Goal: Task Accomplishment & Management: Manage account settings

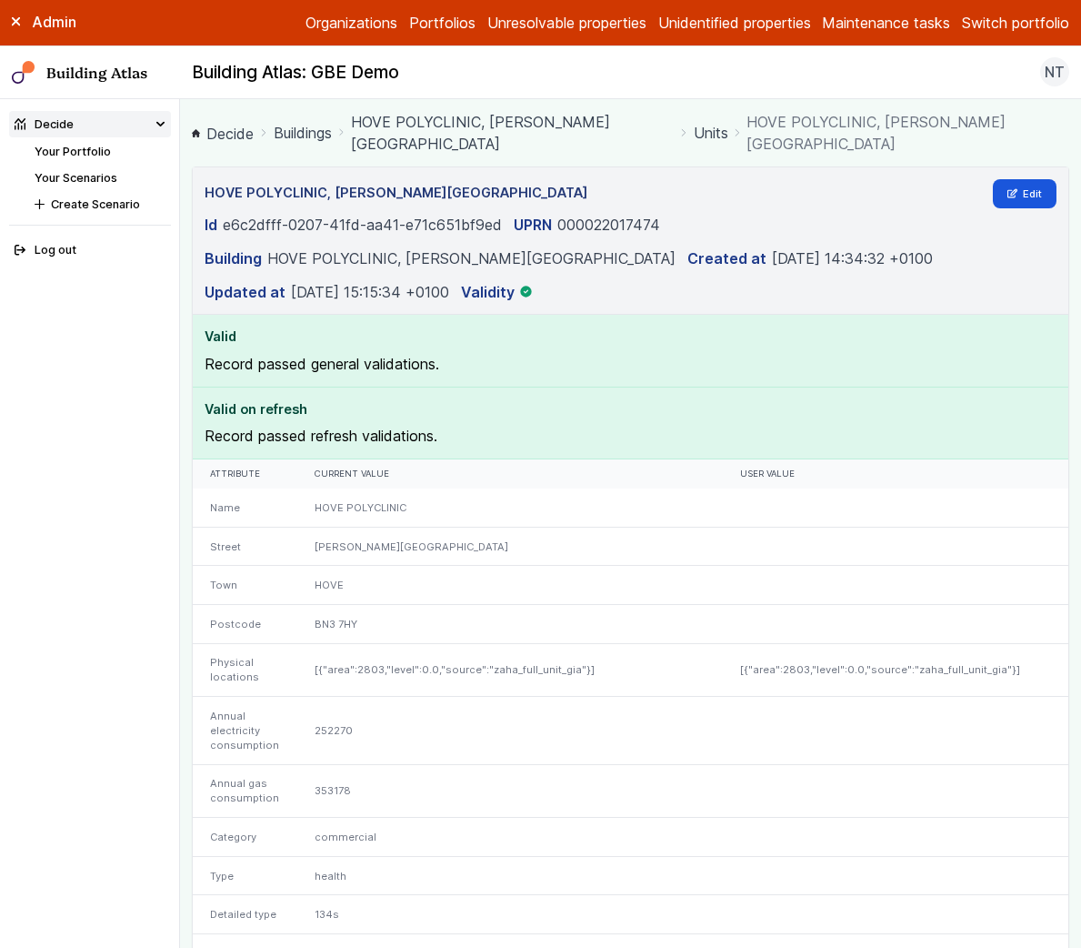
click at [95, 149] on link "Your Portfolio" at bounding box center [73, 152] width 76 height 14
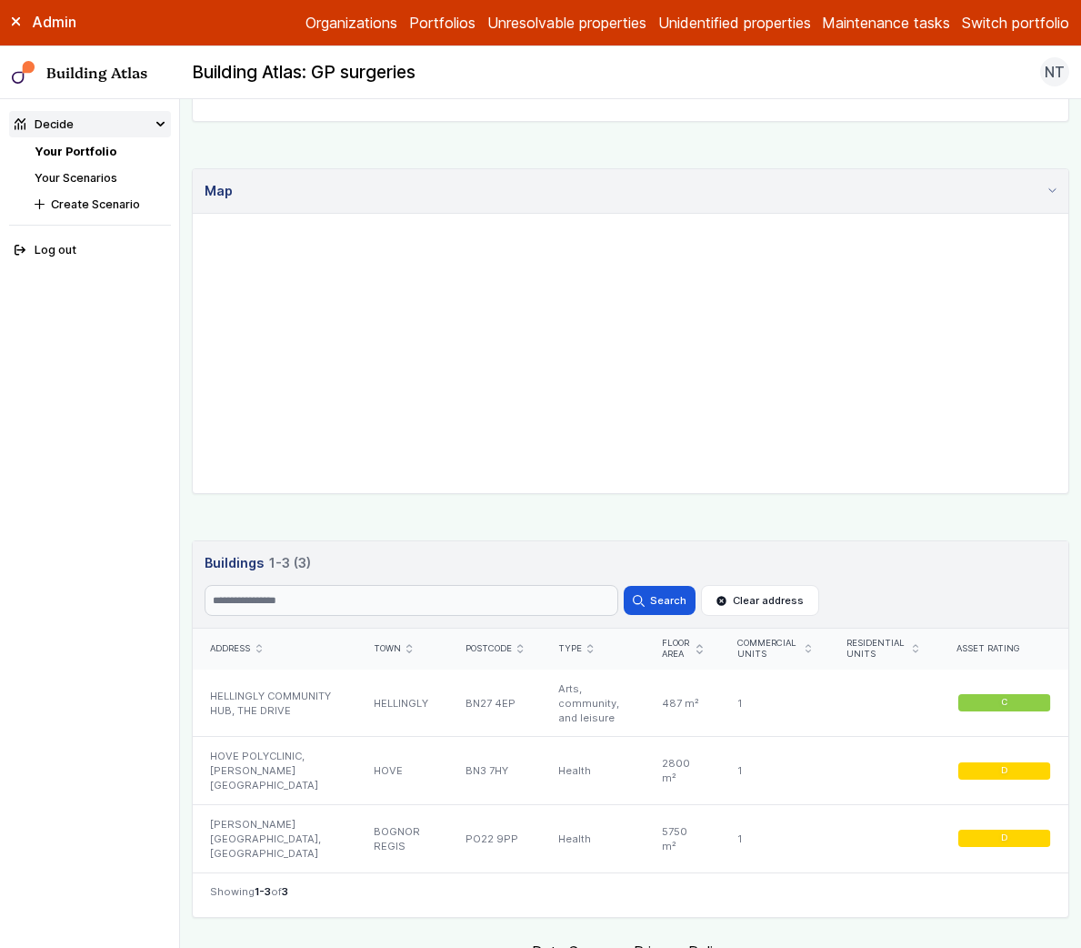
scroll to position [667, 0]
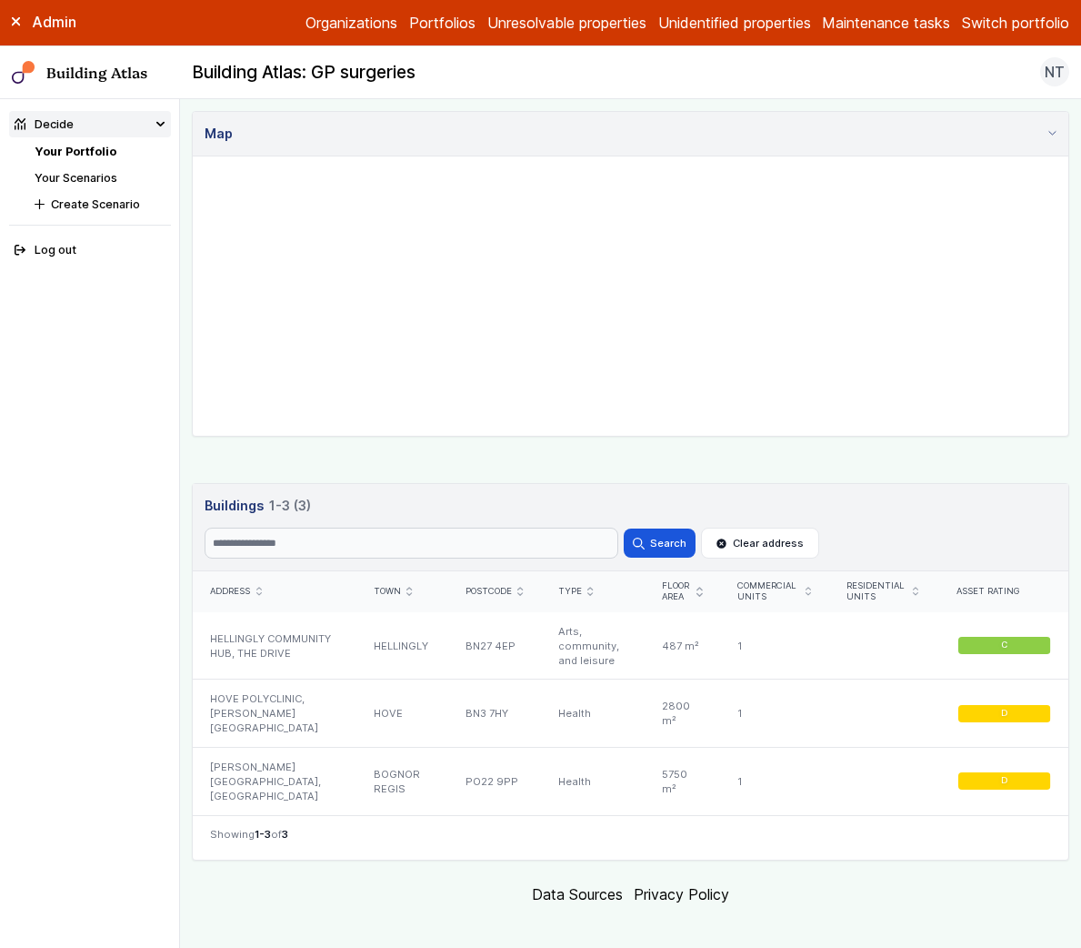
click at [75, 177] on link "Your Scenarios" at bounding box center [76, 178] width 83 height 14
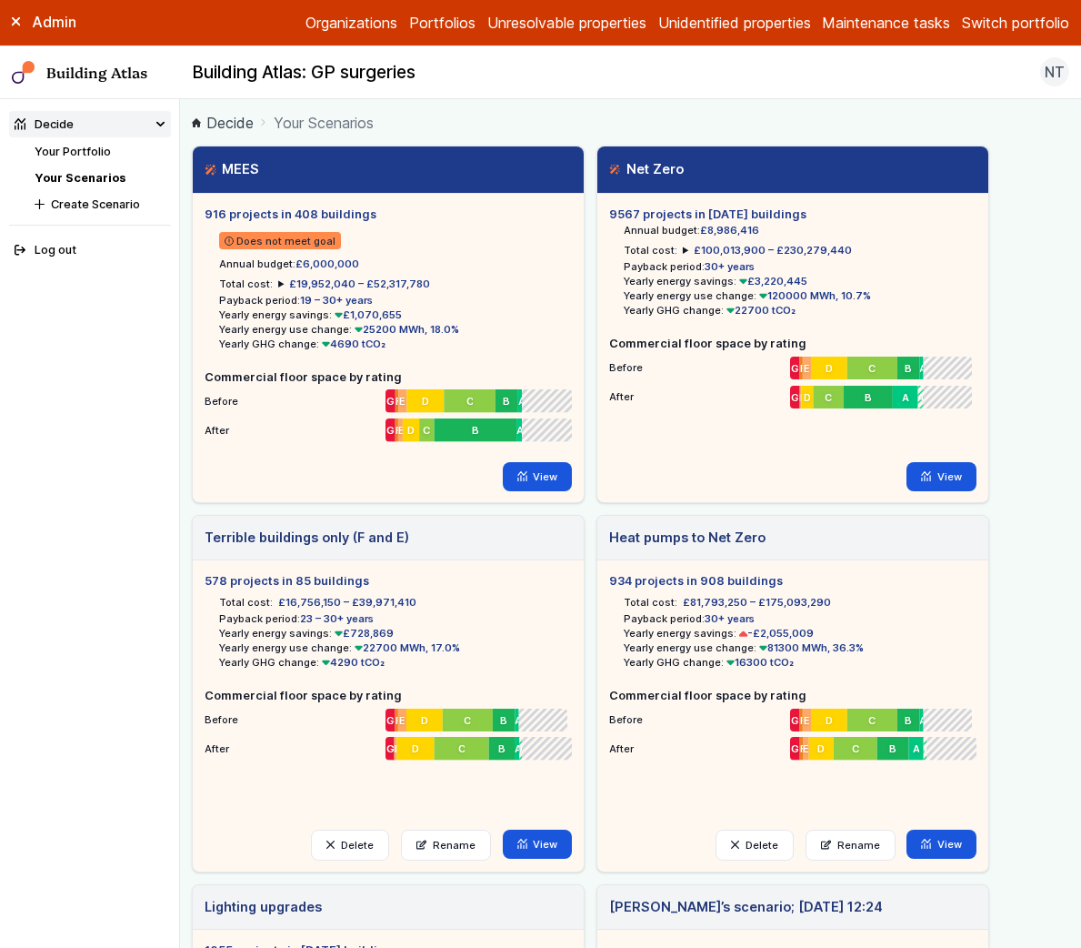
click at [976, 29] on button "Switch portfolio" at bounding box center [1015, 23] width 107 height 22
click at [0, 0] on button "GBE Demo" at bounding box center [0, 0] width 0 height 0
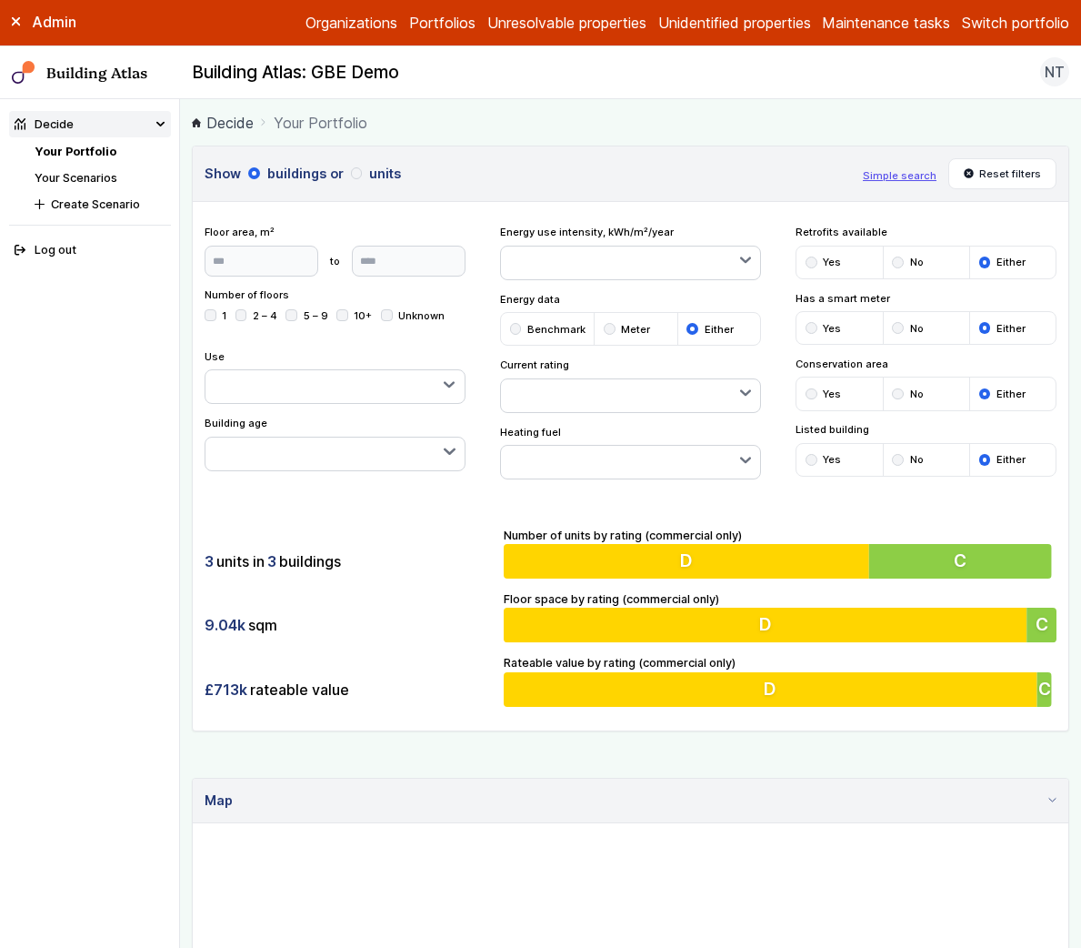
scroll to position [6, 0]
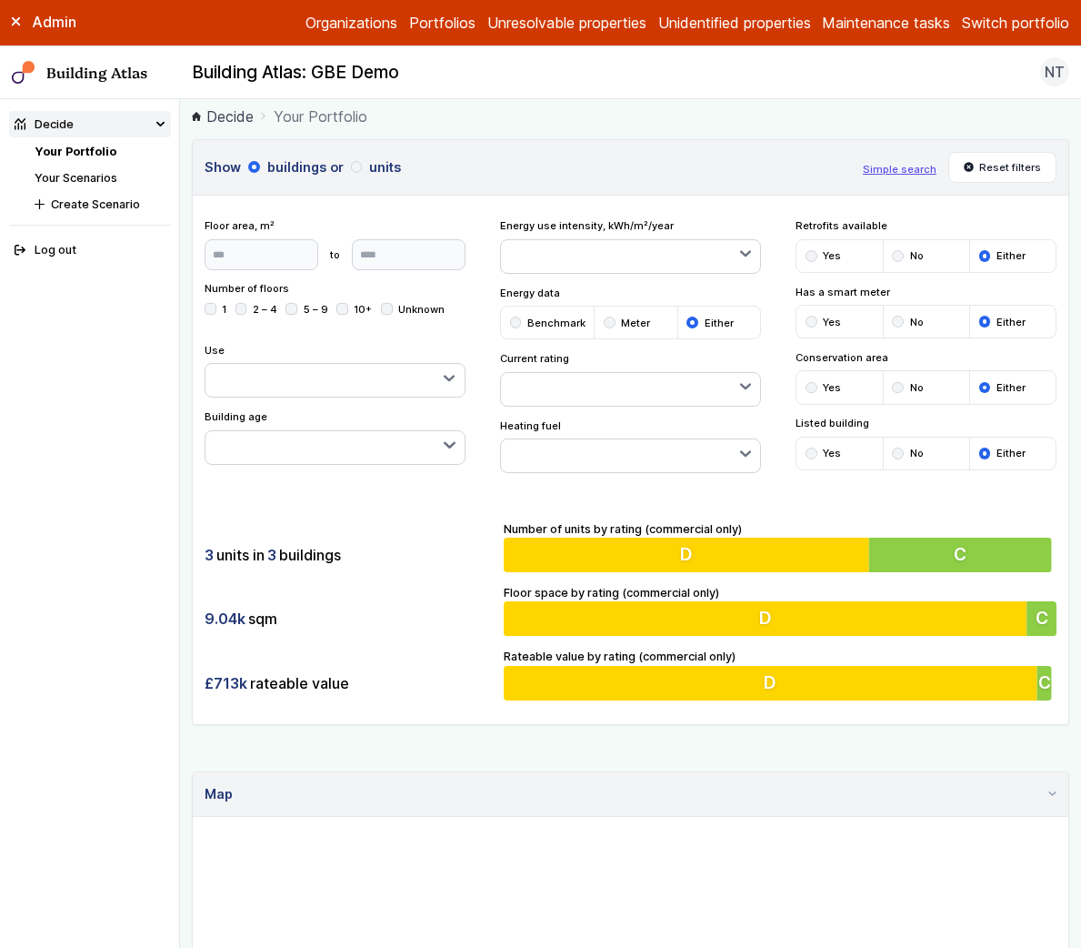
click at [88, 171] on link "Your Scenarios" at bounding box center [76, 178] width 83 height 14
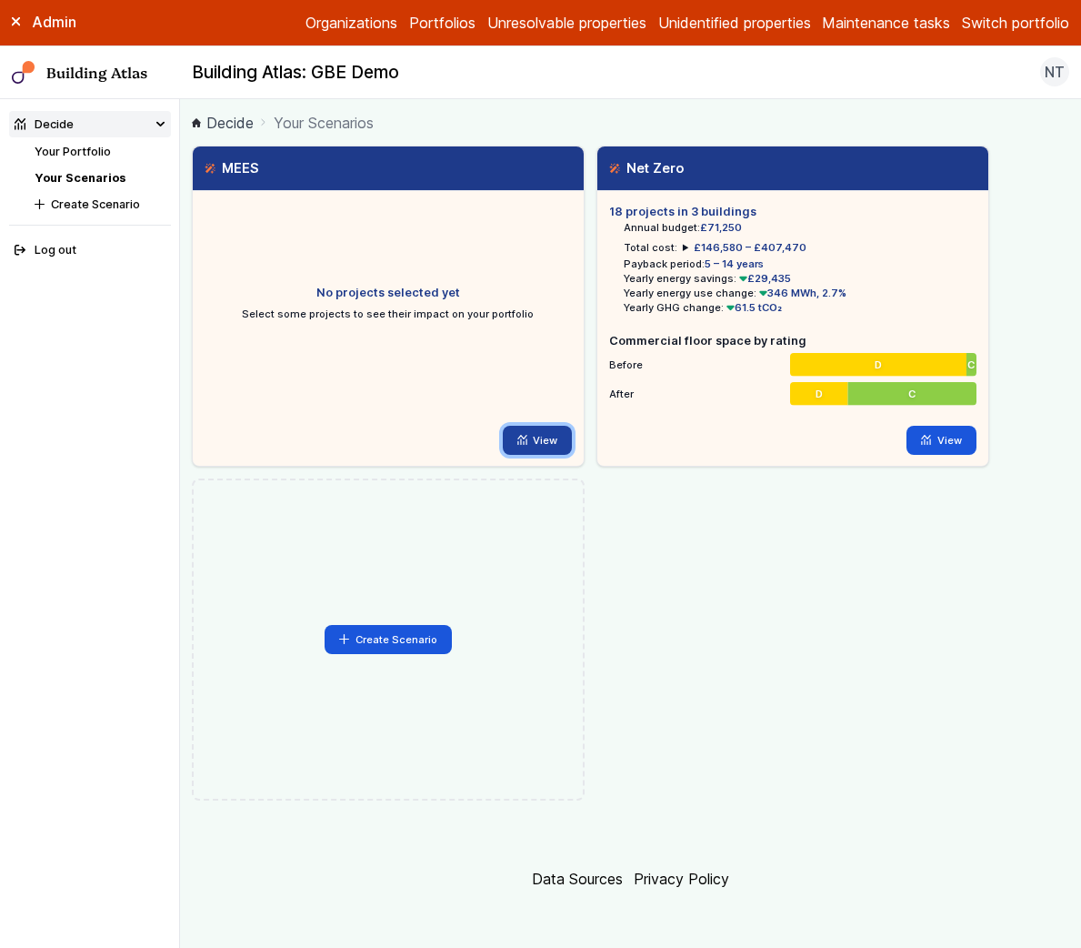
click at [537, 437] on link "View" at bounding box center [538, 440] width 70 height 29
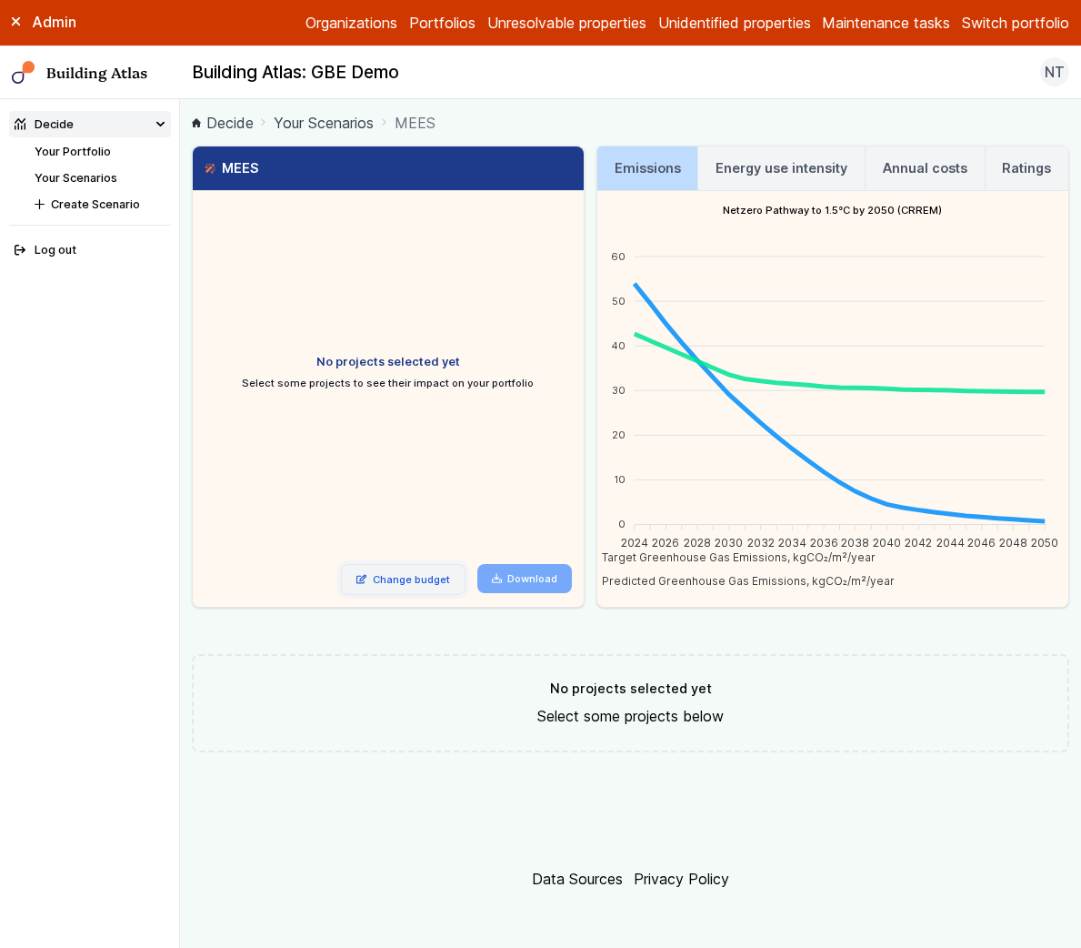
click at [428, 579] on link "Change budget" at bounding box center [403, 579] width 125 height 31
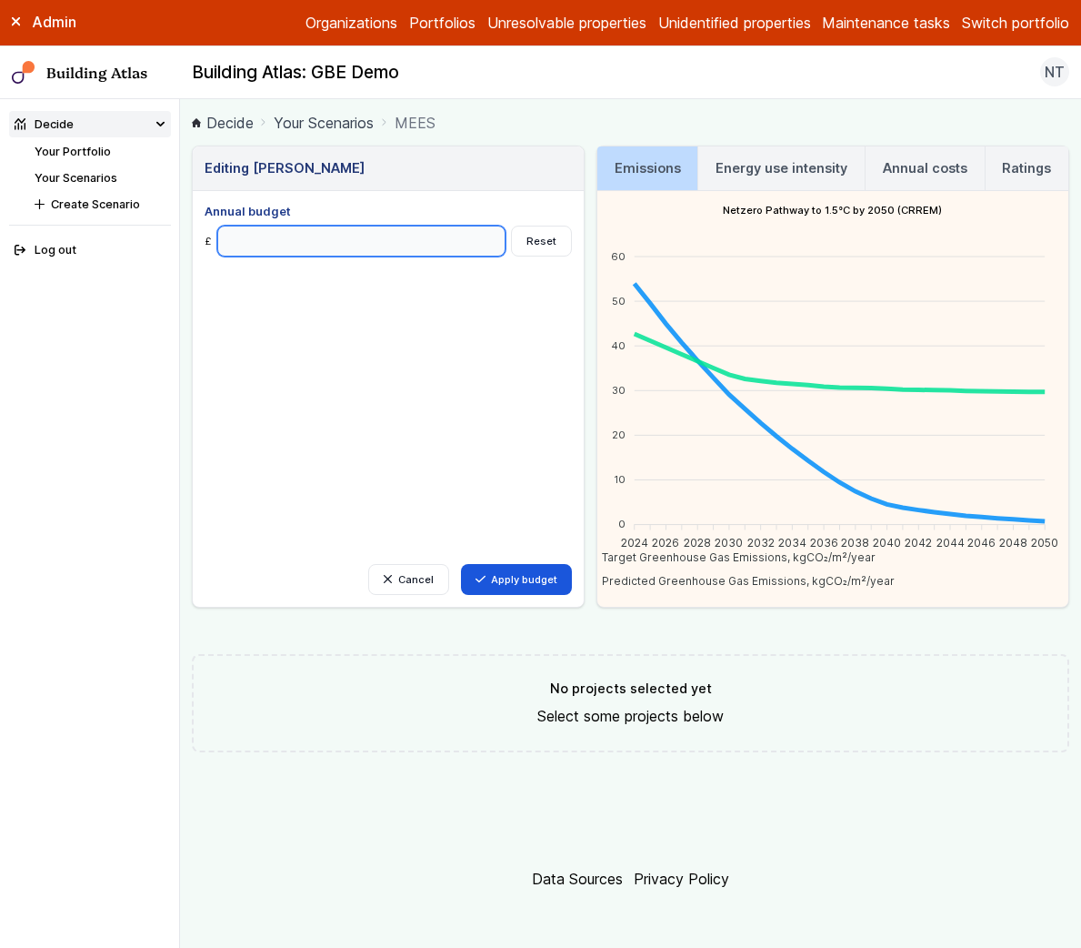
click at [389, 233] on input "Annual budget" at bounding box center [361, 241] width 288 height 31
type input "*******"
click at [461, 564] on button "Apply budget" at bounding box center [517, 579] width 112 height 31
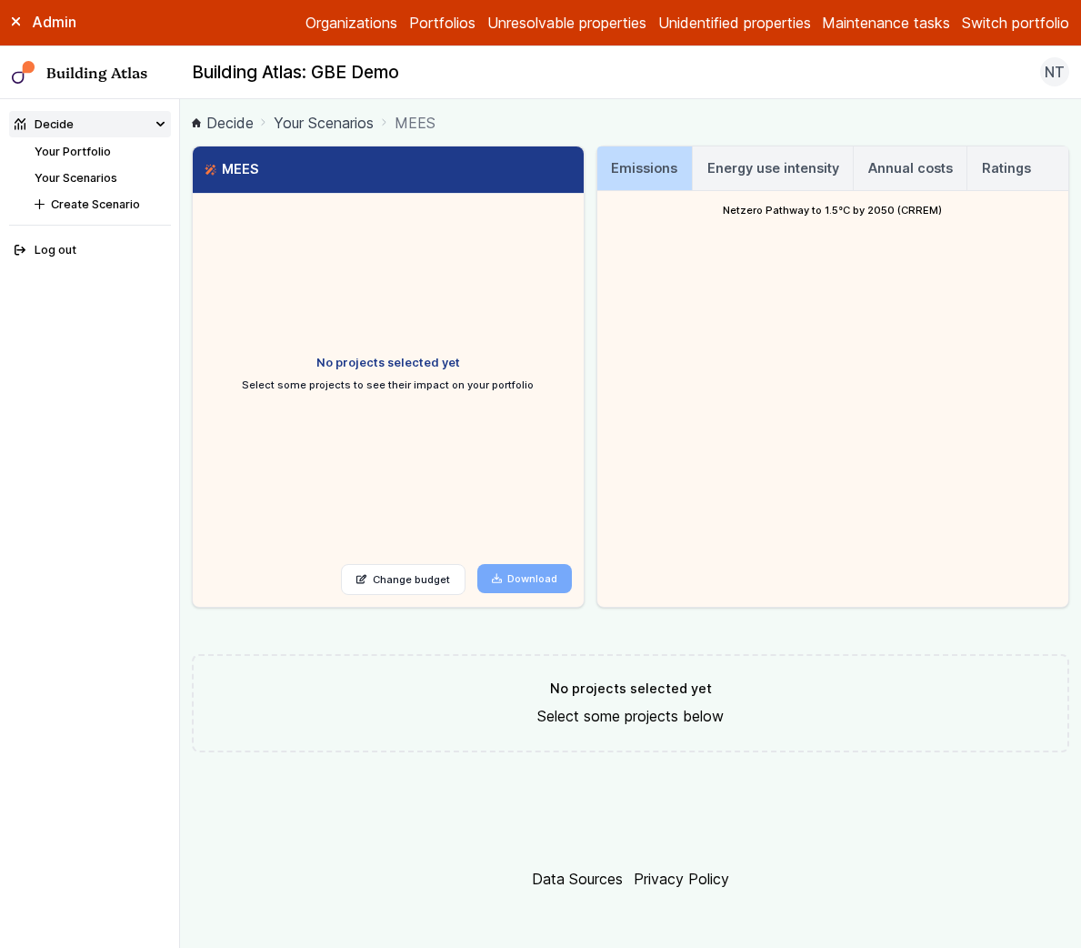
click at [94, 151] on link "Your Portfolio" at bounding box center [73, 152] width 76 height 14
click at [88, 172] on link "Your Scenarios" at bounding box center [76, 178] width 83 height 14
click at [93, 155] on link "Your Portfolio" at bounding box center [73, 152] width 76 height 14
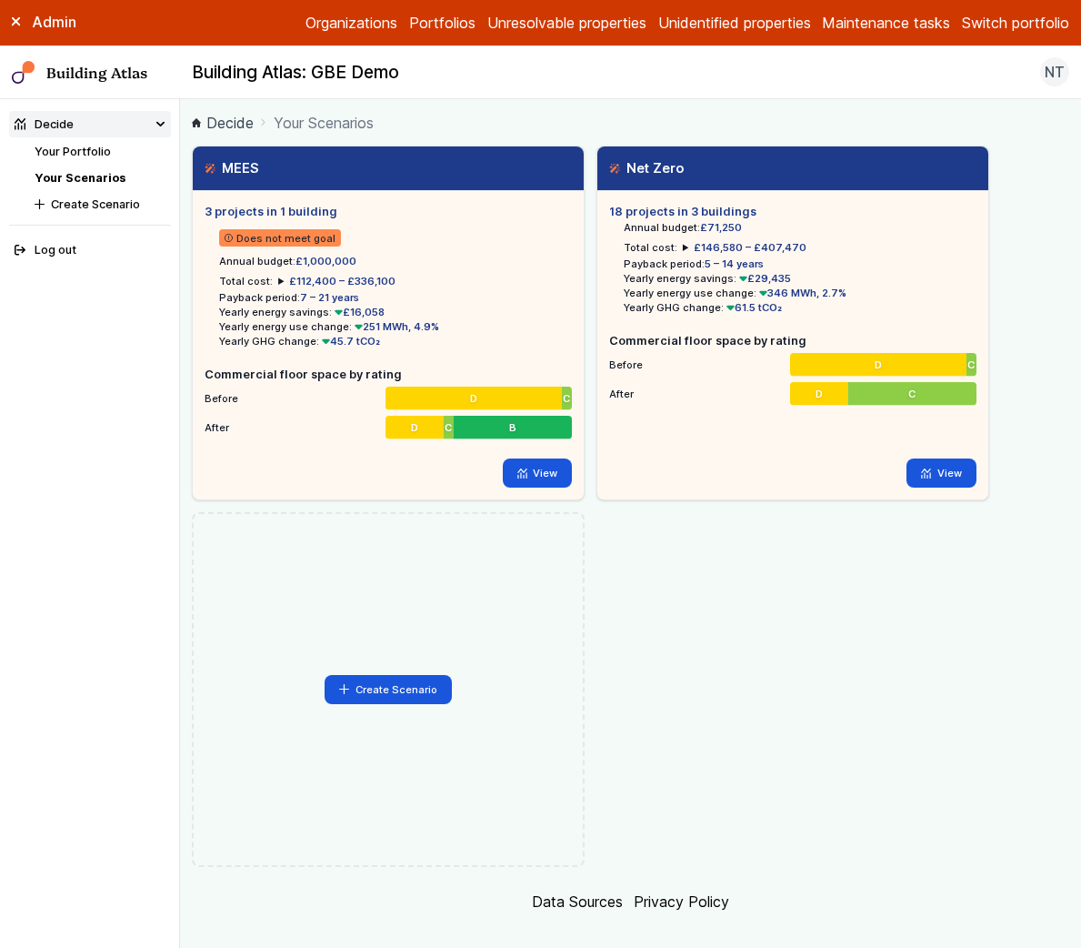
click at [92, 148] on link "Your Portfolio" at bounding box center [73, 152] width 76 height 14
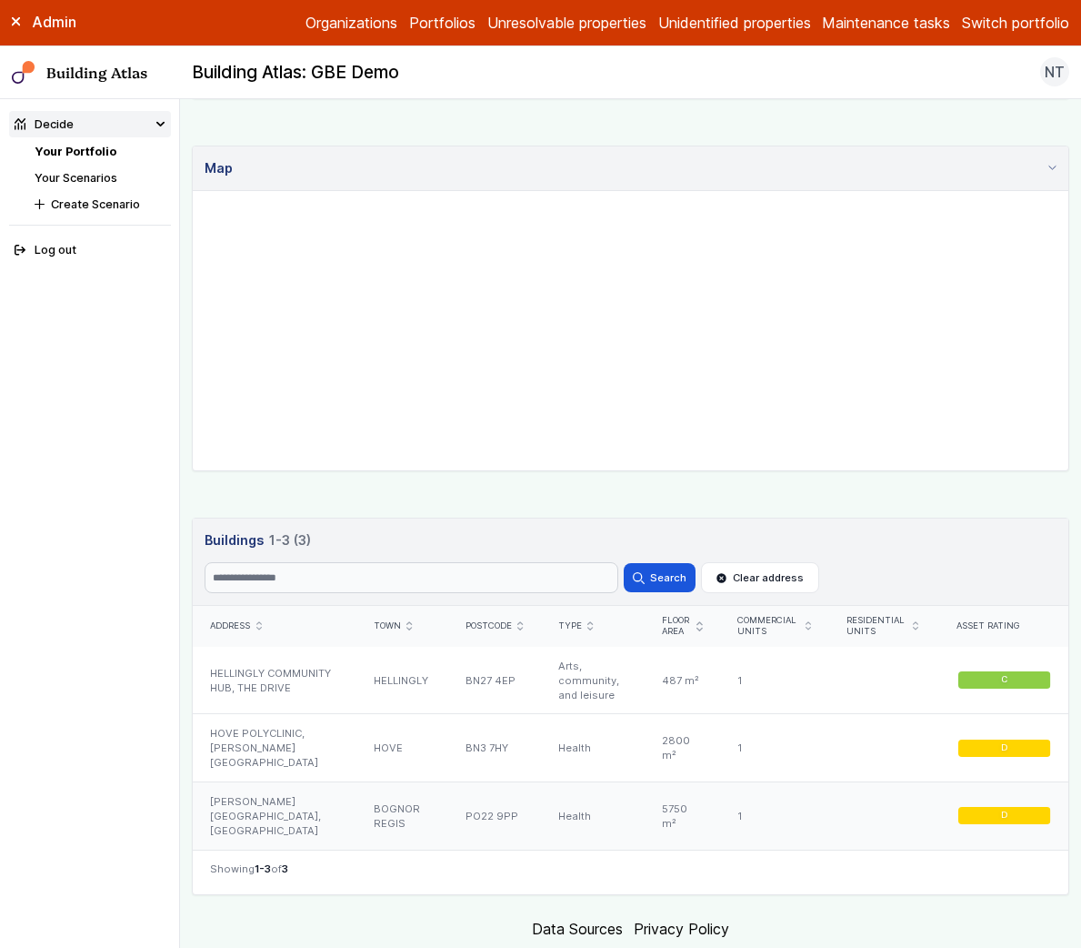
scroll to position [667, 0]
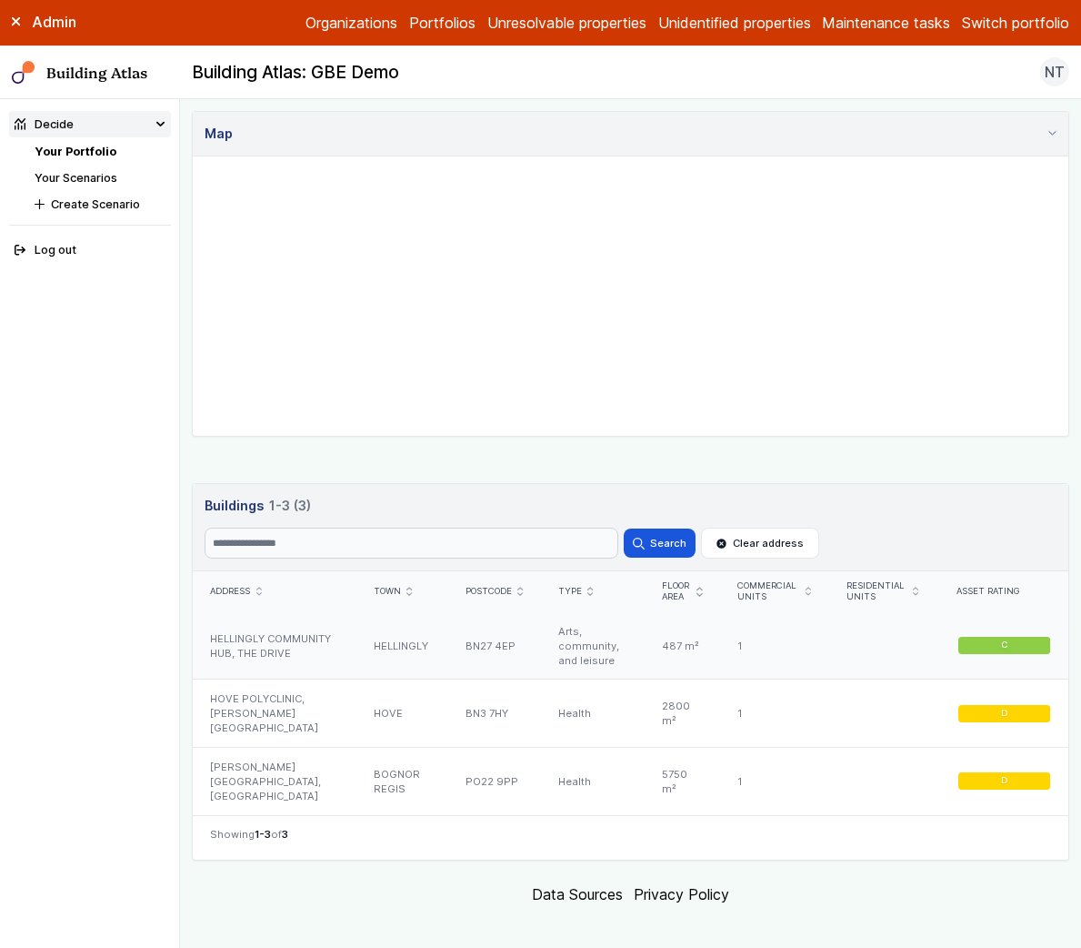
click at [249, 645] on div "HELLINGLY COMMUNITY HUB, THE DRIVE" at bounding box center [275, 645] width 164 height 67
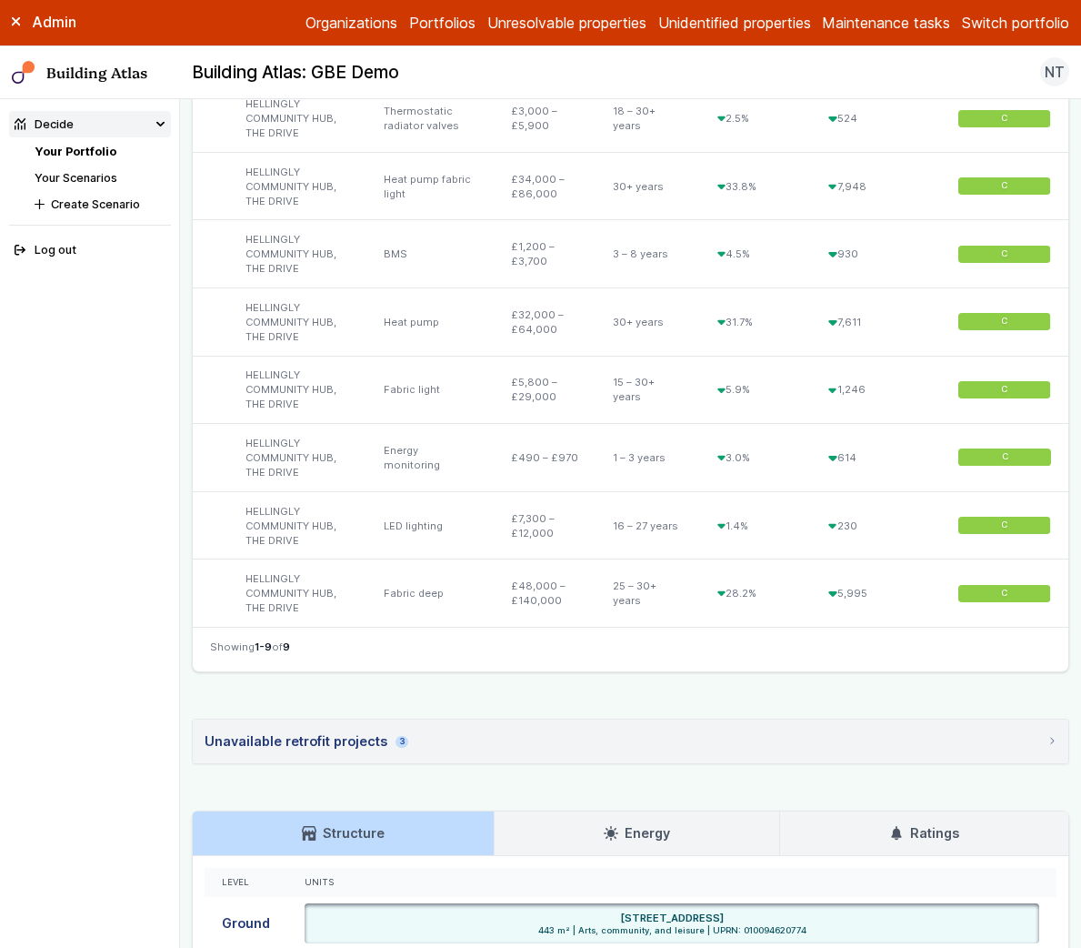
scroll to position [826, 0]
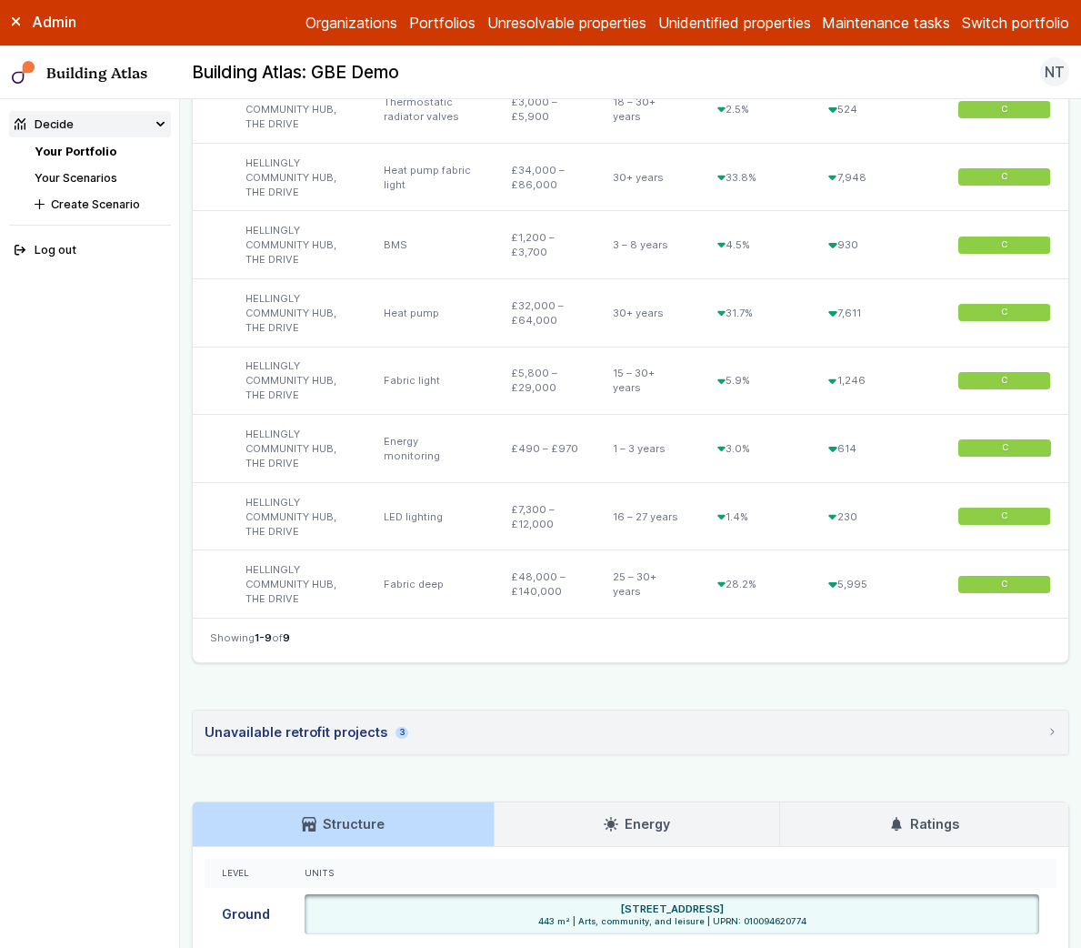
click at [464, 733] on summary "Unavailable retrofit projects 3" at bounding box center [631, 732] width 876 height 44
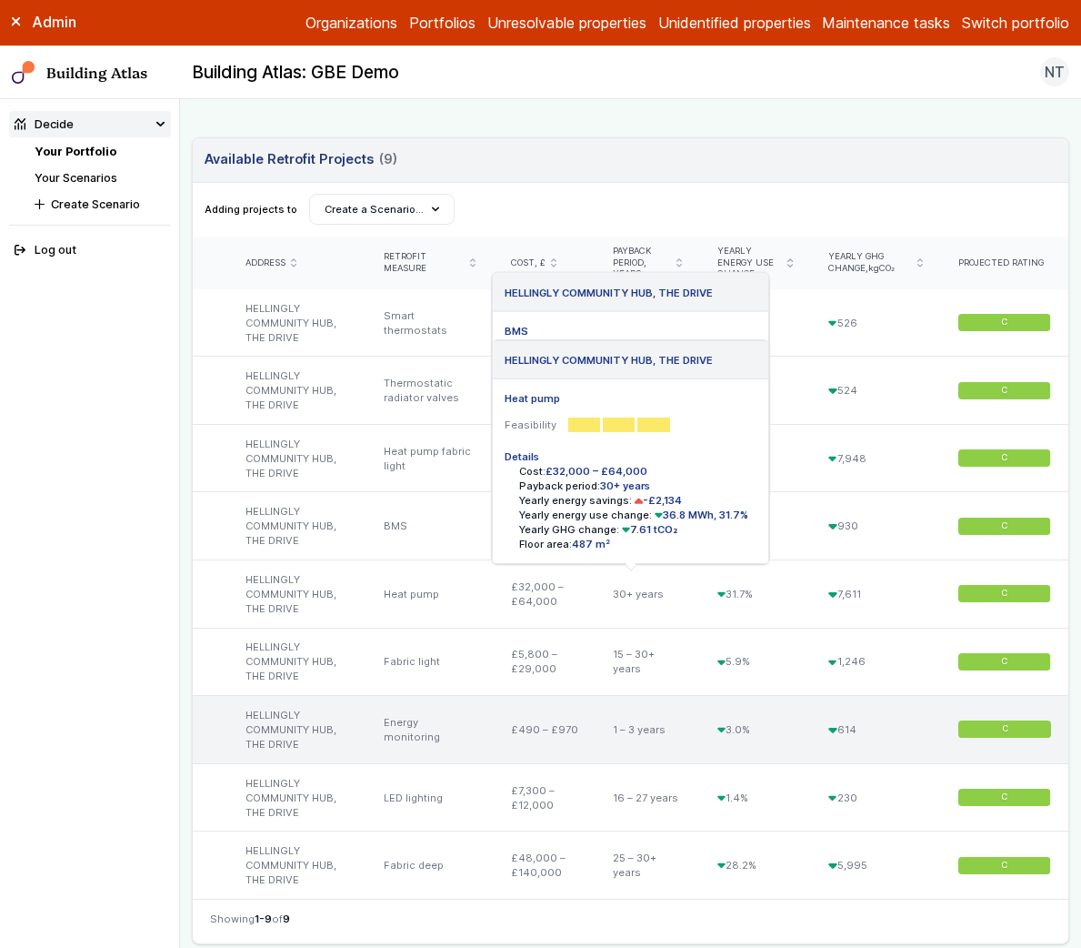
scroll to position [105, 0]
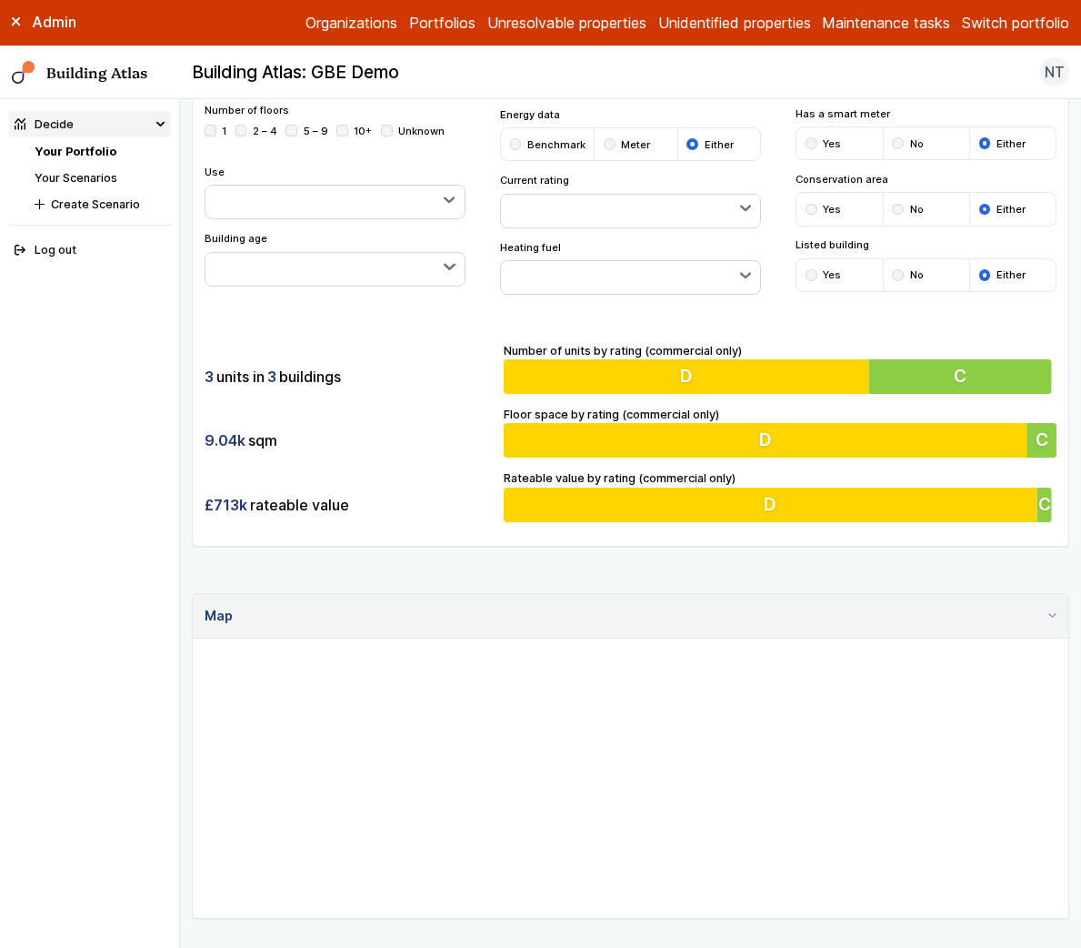
scroll to position [667, 0]
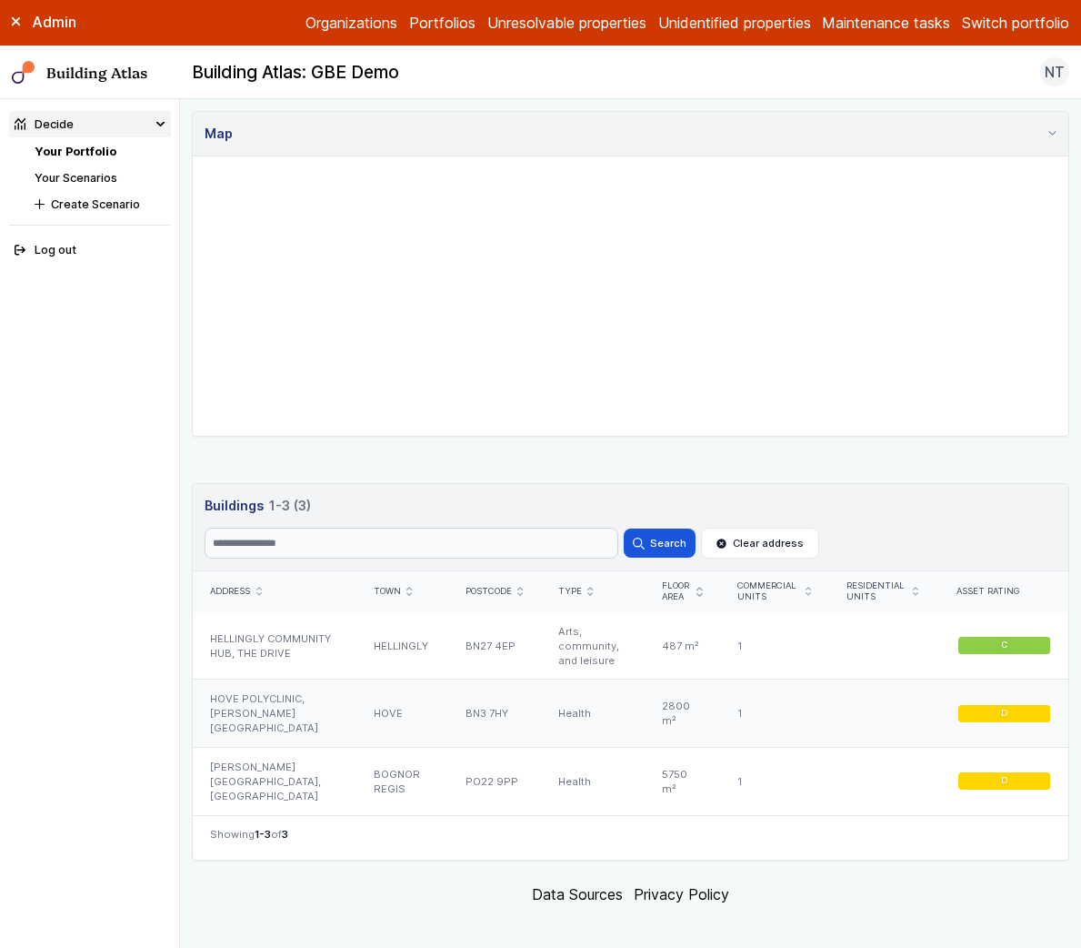
click at [281, 698] on div "HOVE POLYCLINIC, [PERSON_NAME][GEOGRAPHIC_DATA]" at bounding box center [275, 713] width 164 height 68
